Goal: Check status: Check status

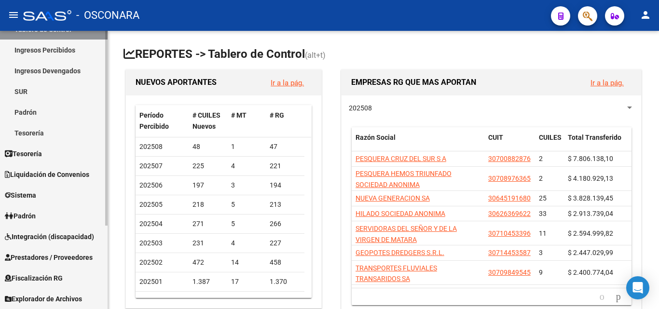
scroll to position [71, 0]
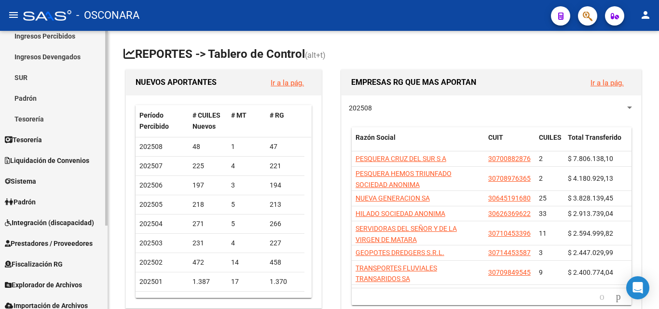
click at [52, 245] on span "Prestadores / Proveedores" at bounding box center [49, 243] width 88 height 11
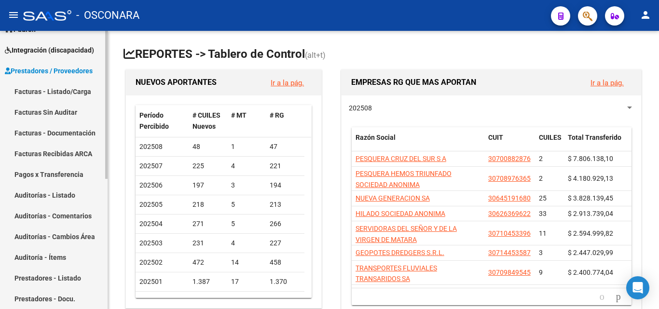
scroll to position [168, 0]
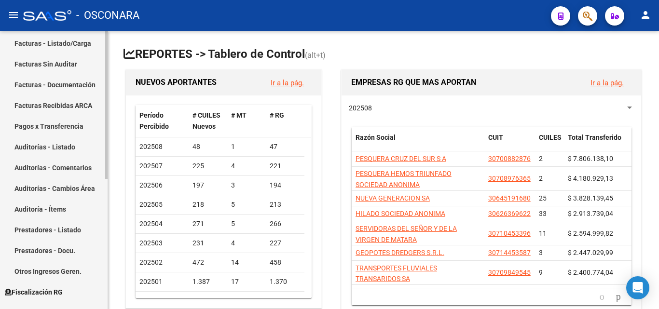
click at [63, 272] on link "Otros Ingresos Geren." at bounding box center [54, 271] width 108 height 21
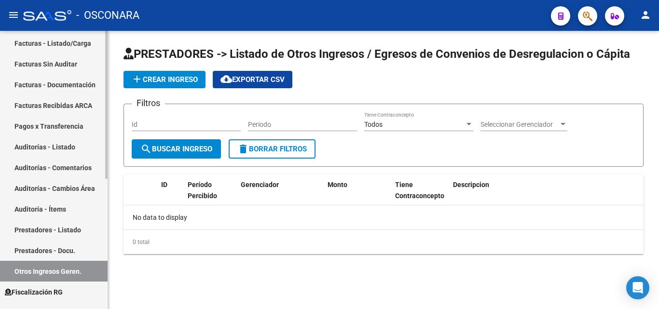
click at [55, 131] on link "Pagos x Transferencia" at bounding box center [54, 126] width 108 height 21
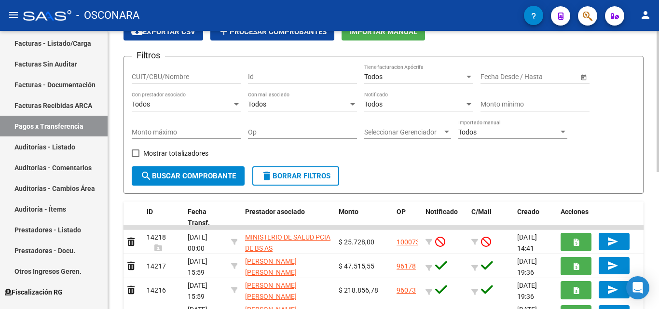
scroll to position [97, 0]
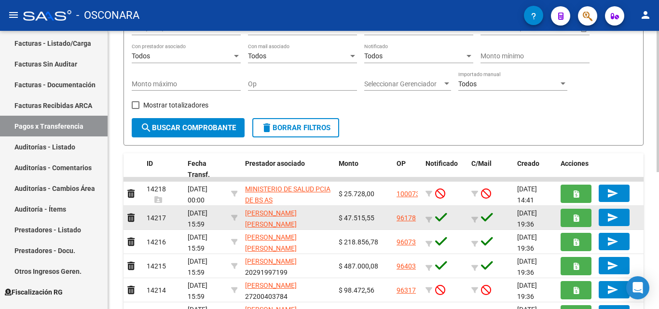
click at [409, 219] on link "96178" at bounding box center [406, 218] width 19 height 8
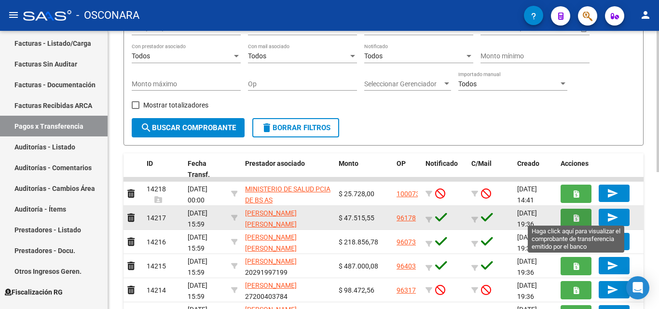
click at [571, 222] on button "button" at bounding box center [576, 218] width 31 height 18
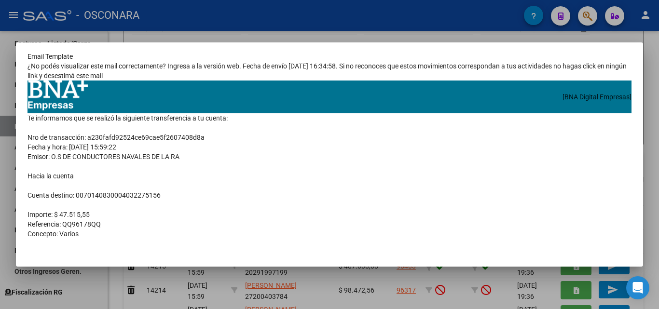
scroll to position [0, 0]
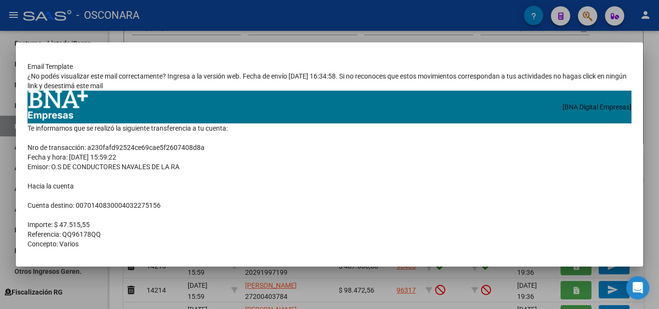
click at [415, 36] on div at bounding box center [329, 154] width 659 height 309
